Goal: Task Accomplishment & Management: Use online tool/utility

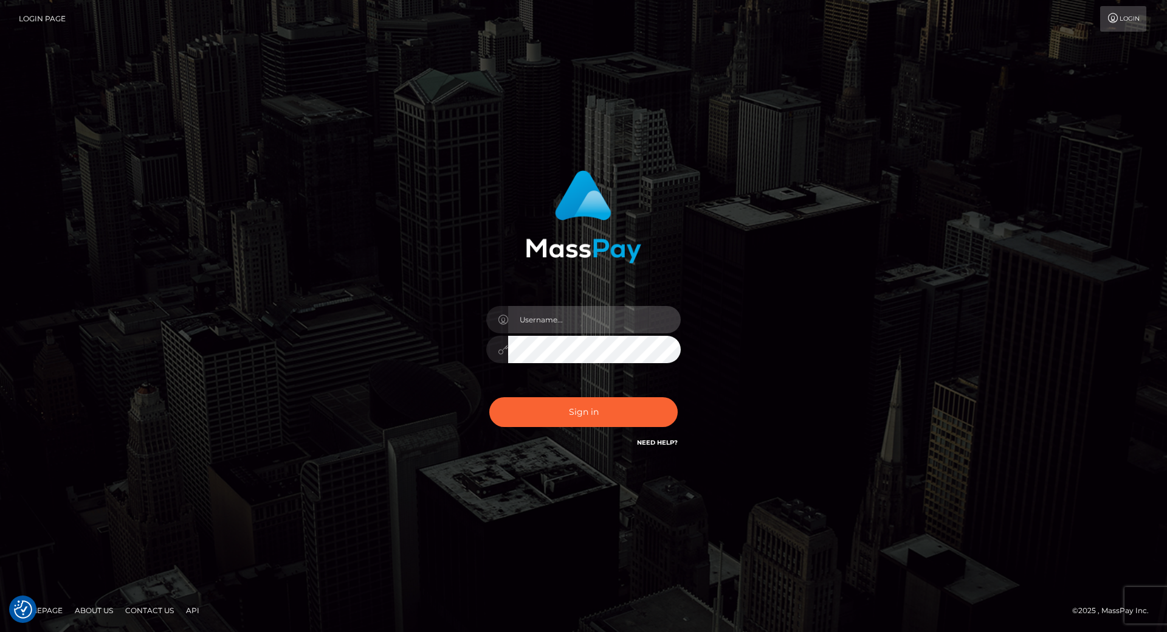
click at [580, 317] on input "text" at bounding box center [594, 319] width 173 height 27
type input "leslie.throne"
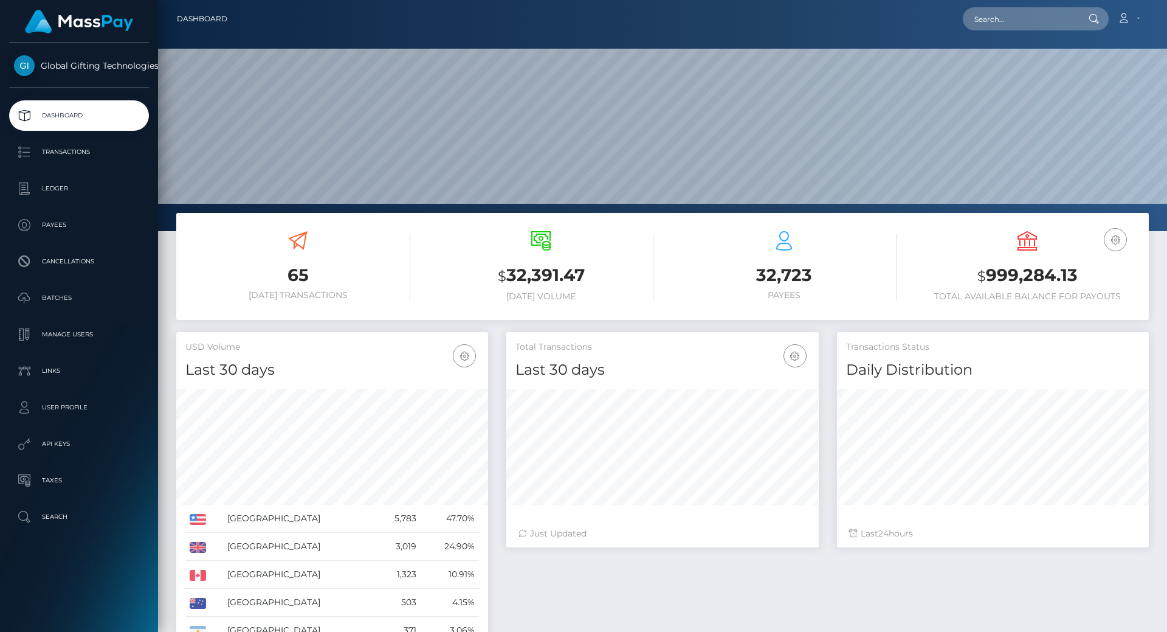
scroll to position [216, 312]
click at [1019, 277] on h3 "$ 999,284.13" at bounding box center [1027, 275] width 225 height 25
copy h3 "999,284.13"
